Goal: Task Accomplishment & Management: Manage account settings

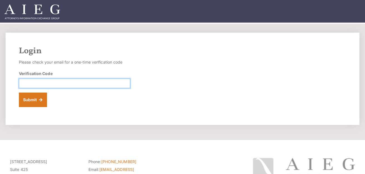
click at [78, 85] on input "Verification Code" at bounding box center [74, 82] width 111 height 9
paste input "500180"
type input "500180"
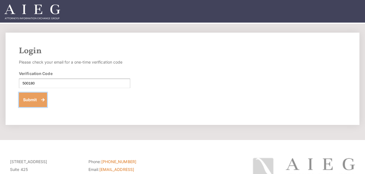
click at [28, 102] on button "Submit" at bounding box center [33, 99] width 28 height 14
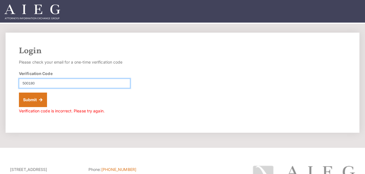
click at [49, 81] on input "500180" at bounding box center [74, 82] width 111 height 9
type input "500180"
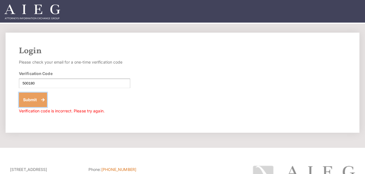
click at [28, 96] on button "Submit" at bounding box center [33, 99] width 28 height 14
